Goal: Information Seeking & Learning: Learn about a topic

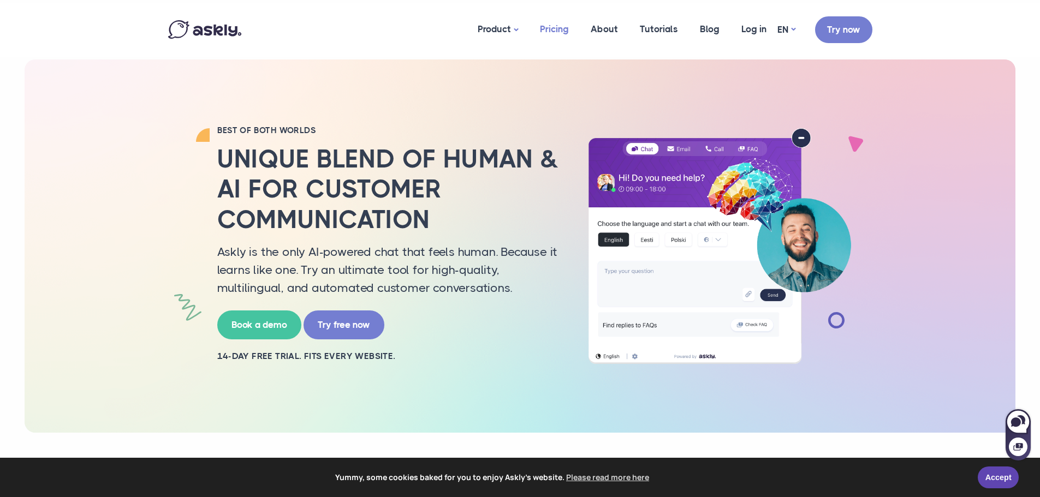
click at [555, 24] on link "Pricing" at bounding box center [554, 29] width 51 height 53
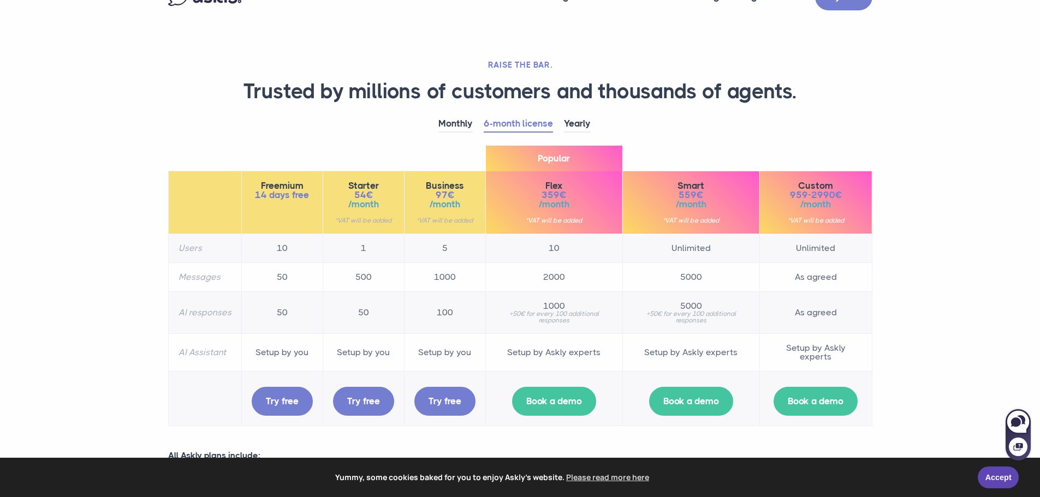
scroll to position [55, 0]
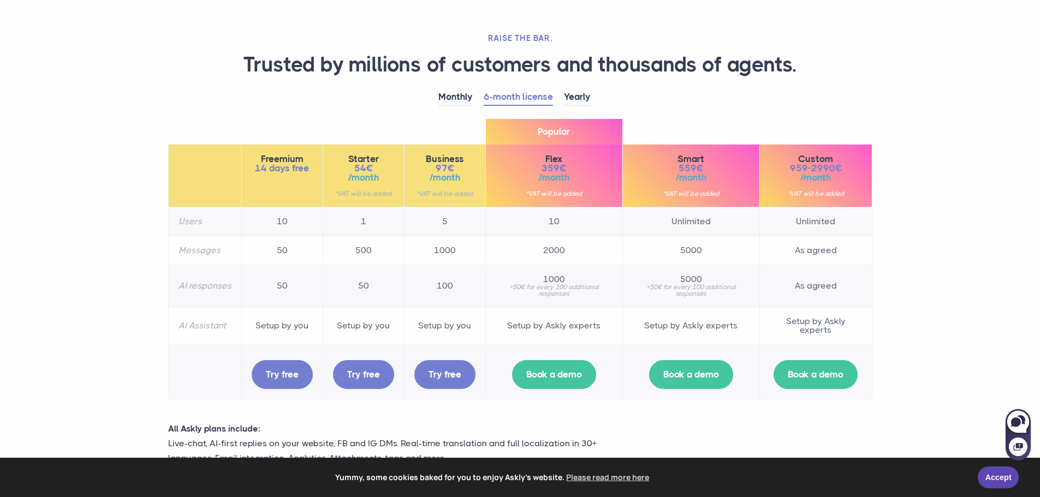
click at [282, 156] on span "Freemium" at bounding box center [282, 158] width 61 height 9
click at [440, 158] on span "Business" at bounding box center [444, 158] width 61 height 9
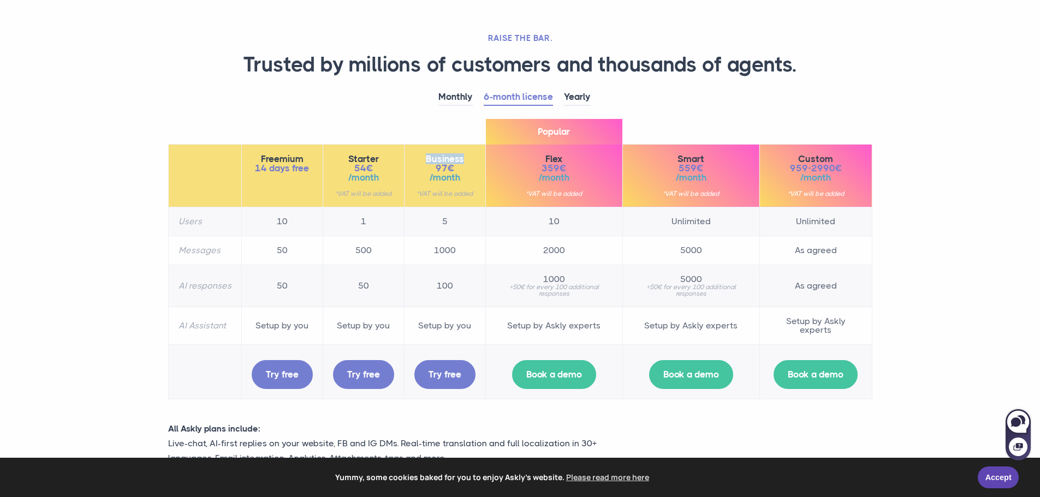
click at [440, 158] on span "Business" at bounding box center [444, 158] width 61 height 9
